Goal: Information Seeking & Learning: Learn about a topic

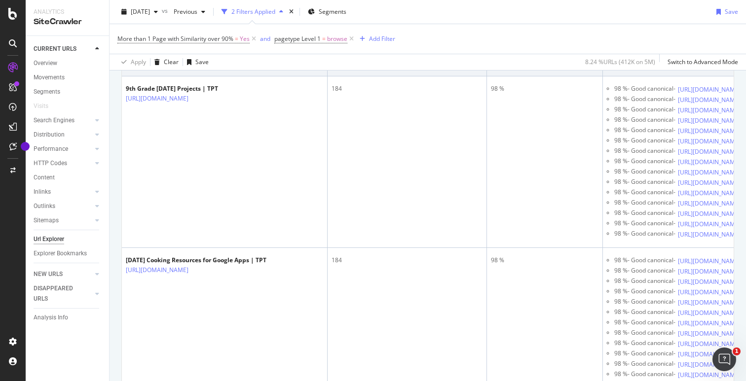
scroll to position [499, 0]
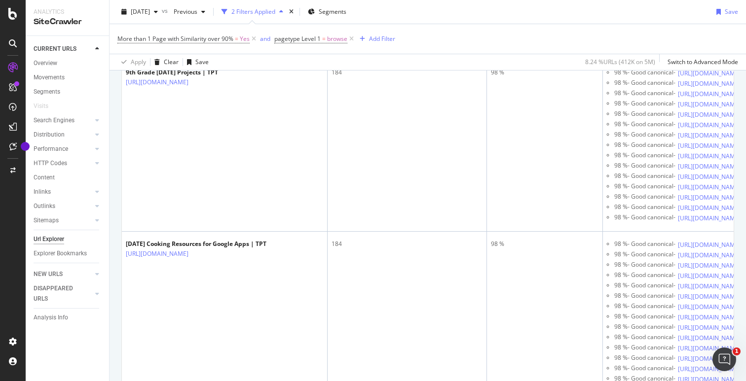
drag, startPoint x: 259, startPoint y: 155, endPoint x: 281, endPoint y: 161, distance: 23.5
click at [0, 0] on div "Analytics SiteCrawler CURRENT URLS Overview Movements Segments Visits Search En…" at bounding box center [373, 190] width 746 height 381
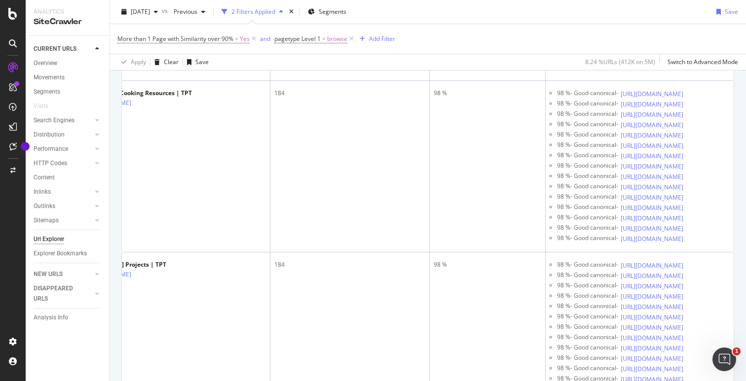
scroll to position [0, 156]
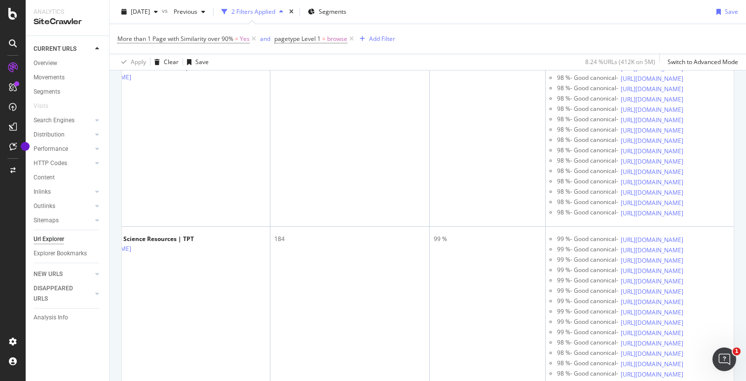
scroll to position [0, 0]
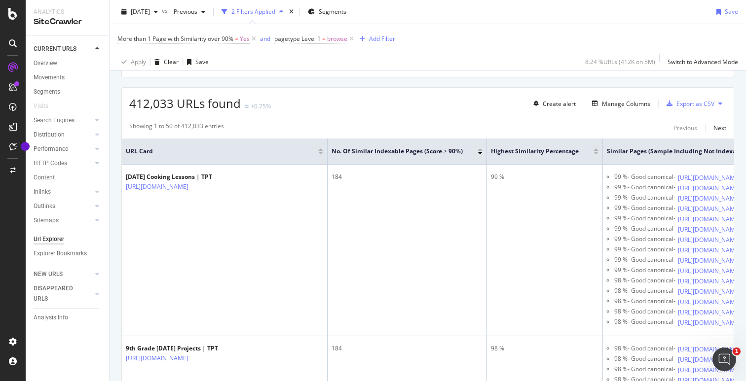
scroll to position [226, 0]
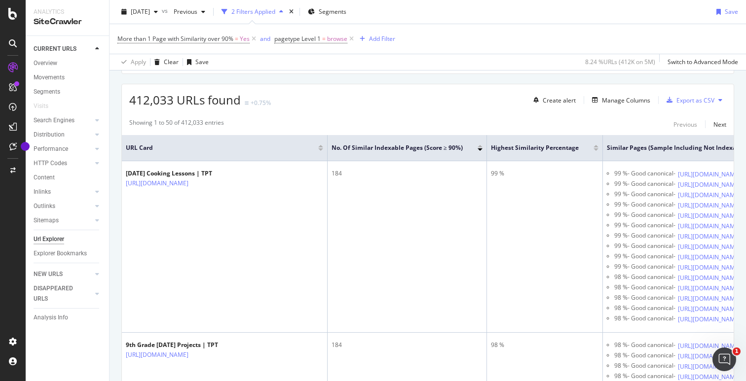
click at [282, 146] on span "URL Card" at bounding box center [221, 148] width 190 height 9
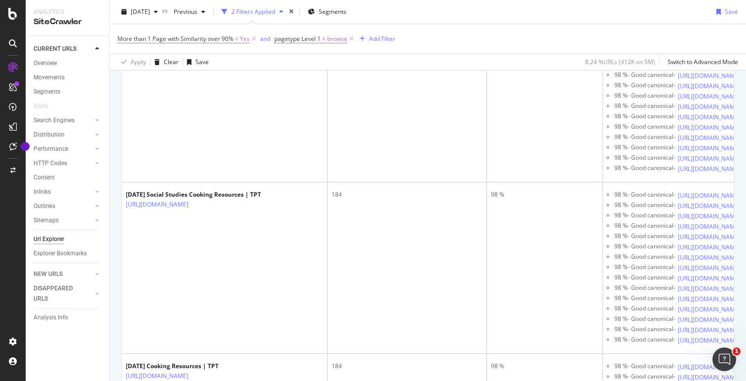
scroll to position [4395, 0]
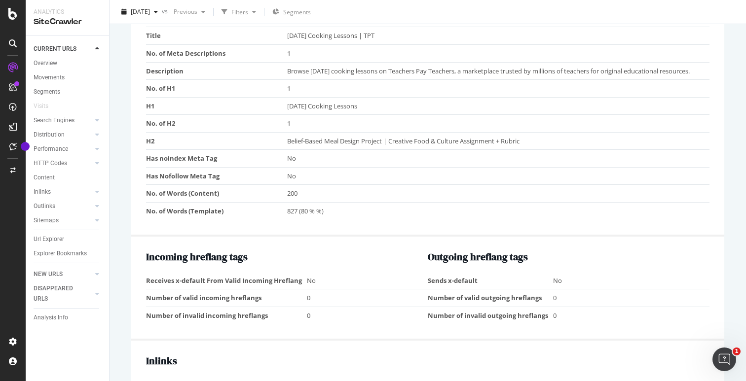
scroll to position [674, 0]
